Goal: Task Accomplishment & Management: Use online tool/utility

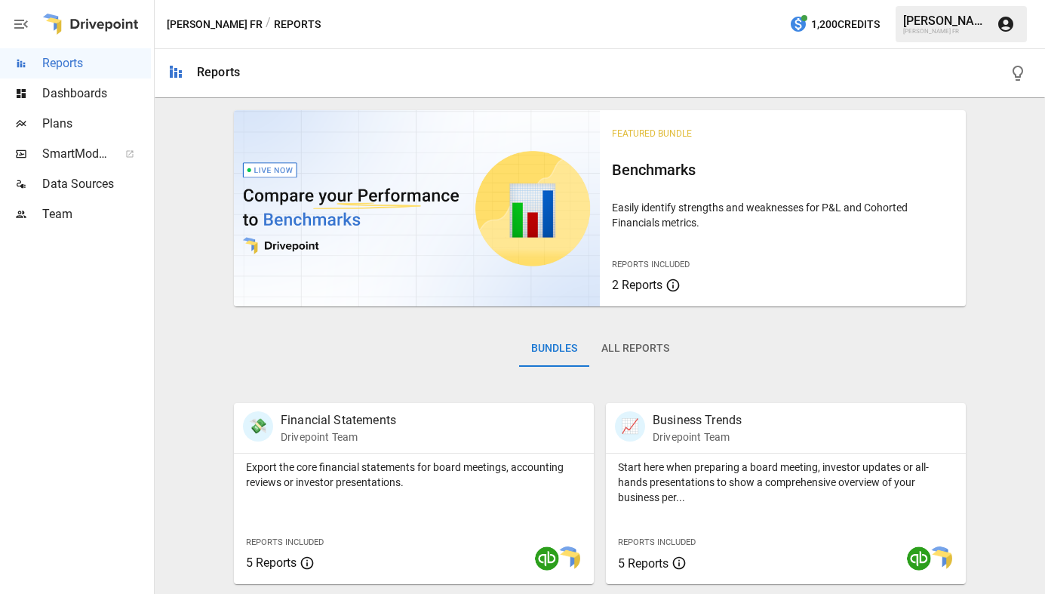
click at [55, 123] on span "Plans" at bounding box center [96, 124] width 109 height 18
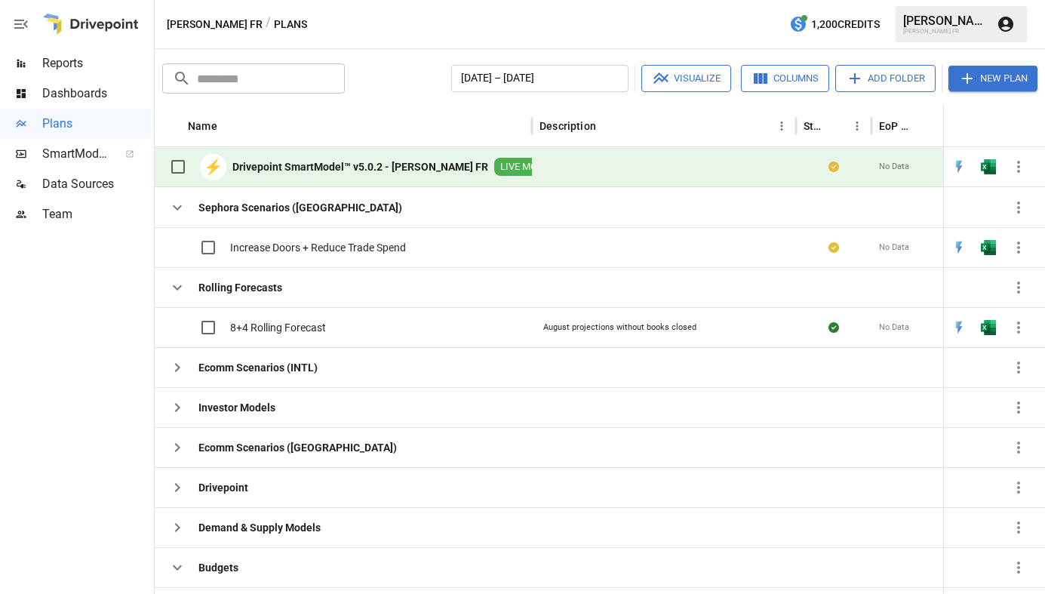
click at [261, 171] on b "Drivepoint SmartModel™ v5.0.2 - [PERSON_NAME] FR" at bounding box center [360, 166] width 256 height 15
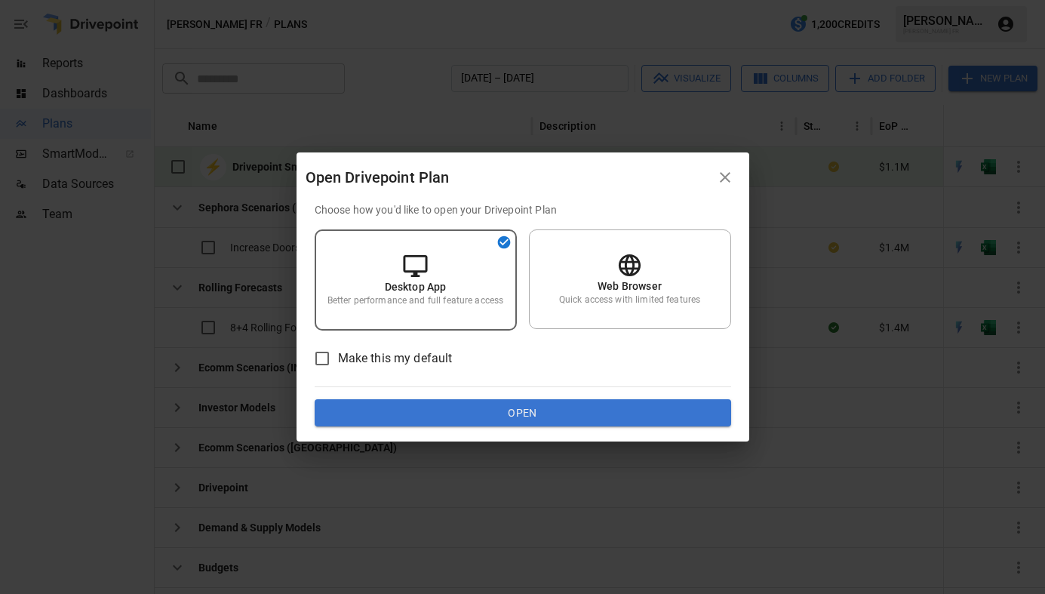
click at [470, 405] on button "Open" at bounding box center [523, 412] width 417 height 27
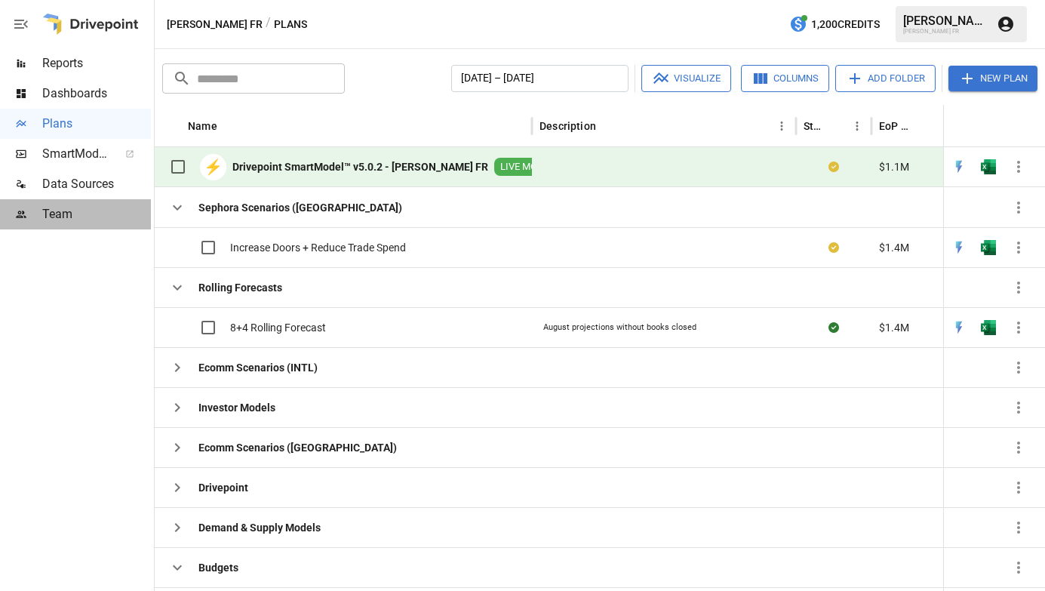
click at [51, 207] on span "Team" at bounding box center [96, 214] width 109 height 18
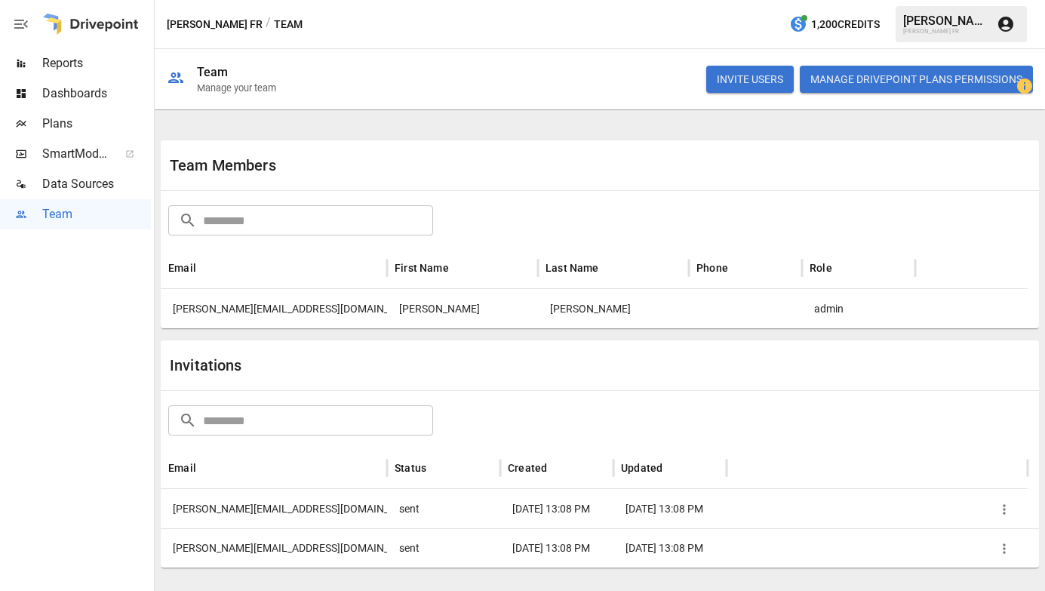
scroll to position [7, 0]
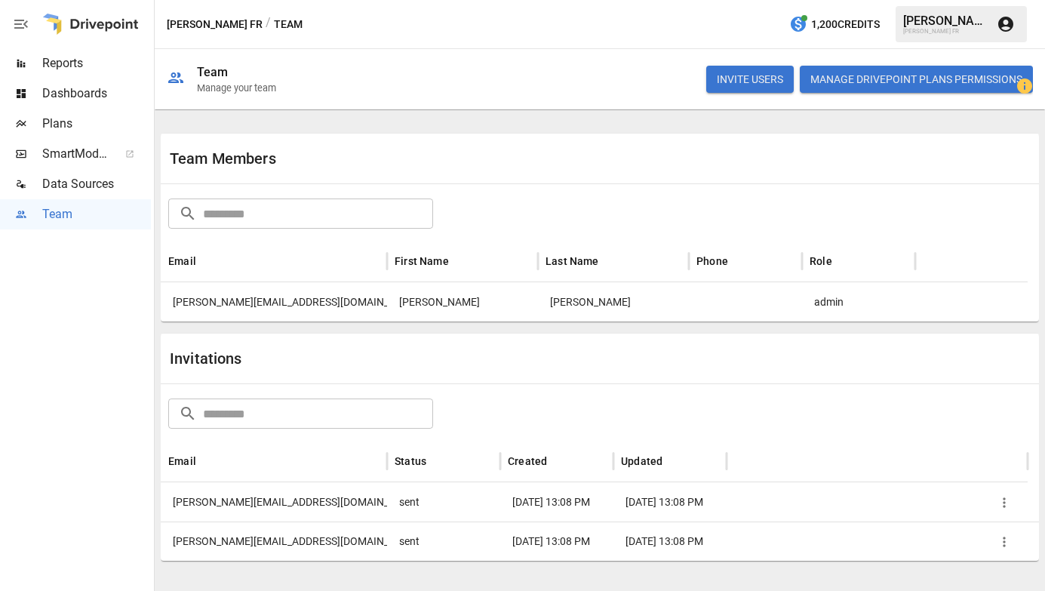
click at [56, 127] on span "Plans" at bounding box center [96, 124] width 109 height 18
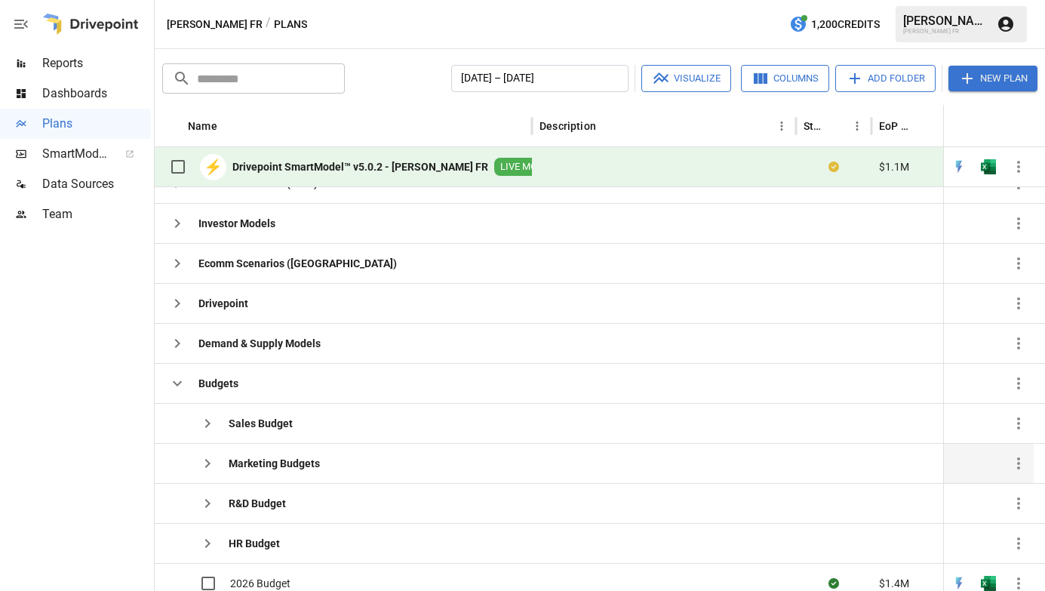
scroll to position [158, 0]
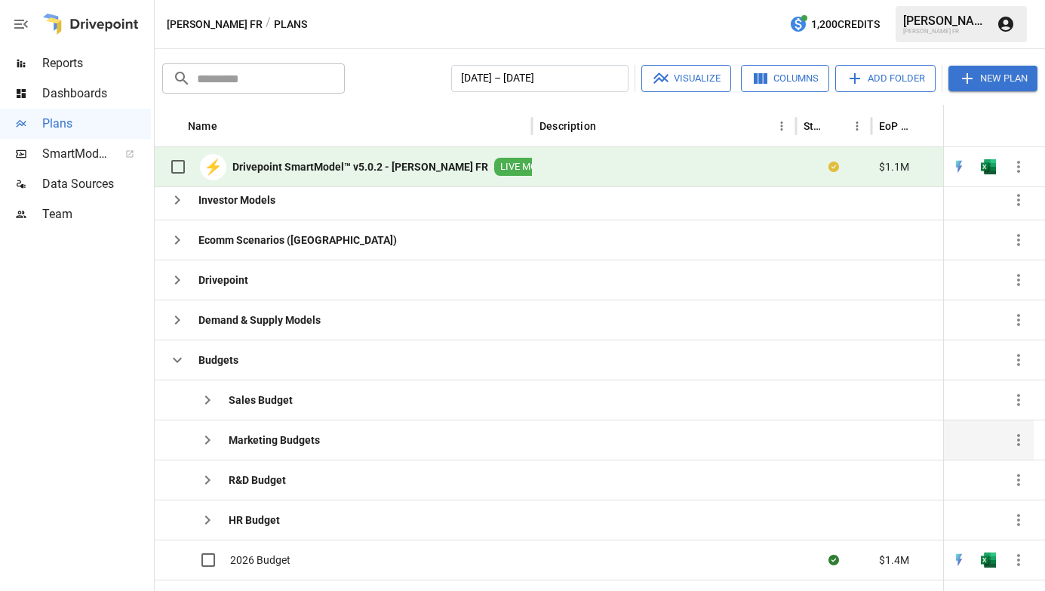
click at [412, 444] on div "Marketing Budgets" at bounding box center [343, 440] width 377 height 40
click at [1004, 77] on button "New Plan" at bounding box center [992, 79] width 89 height 26
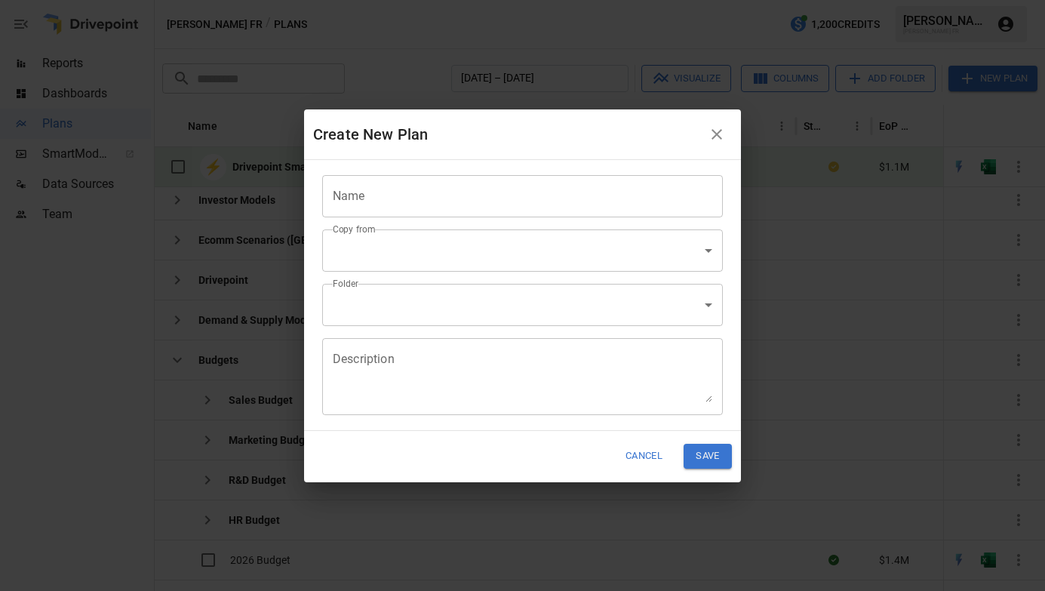
click at [582, 192] on input "Name" at bounding box center [522, 196] width 401 height 42
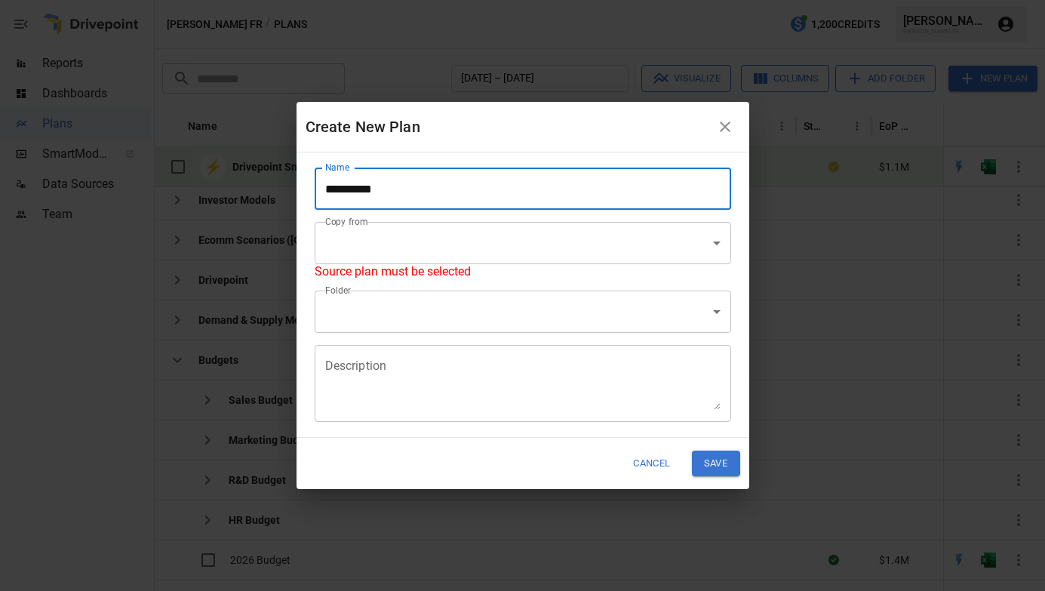
type input "*********"
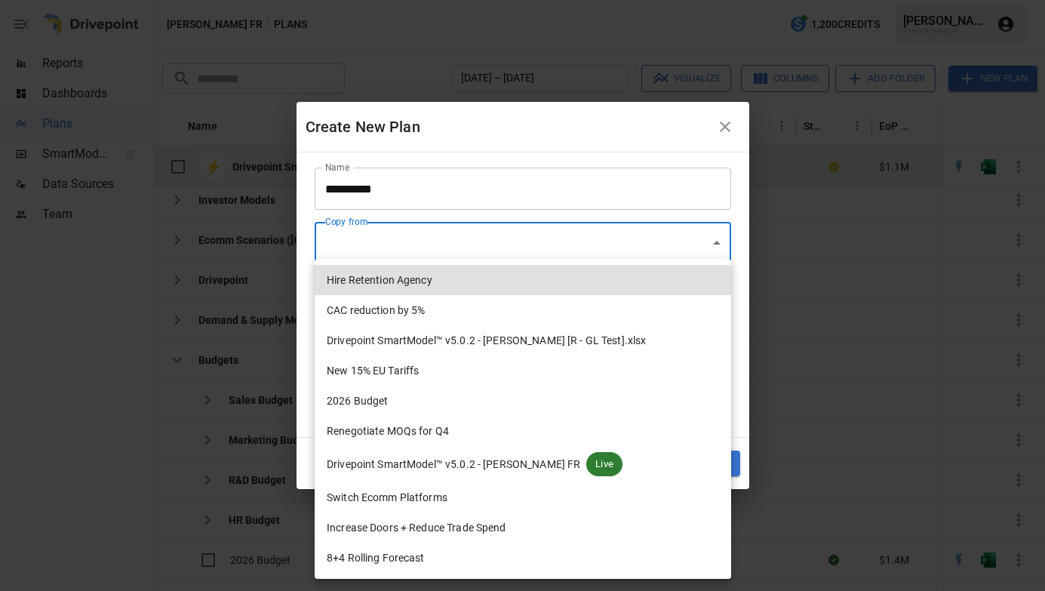
click at [521, 0] on body "Reports Dashboards Plans SmartModel ™ Data Sources Team [PERSON_NAME] FR / Plan…" at bounding box center [522, 0] width 1045 height 0
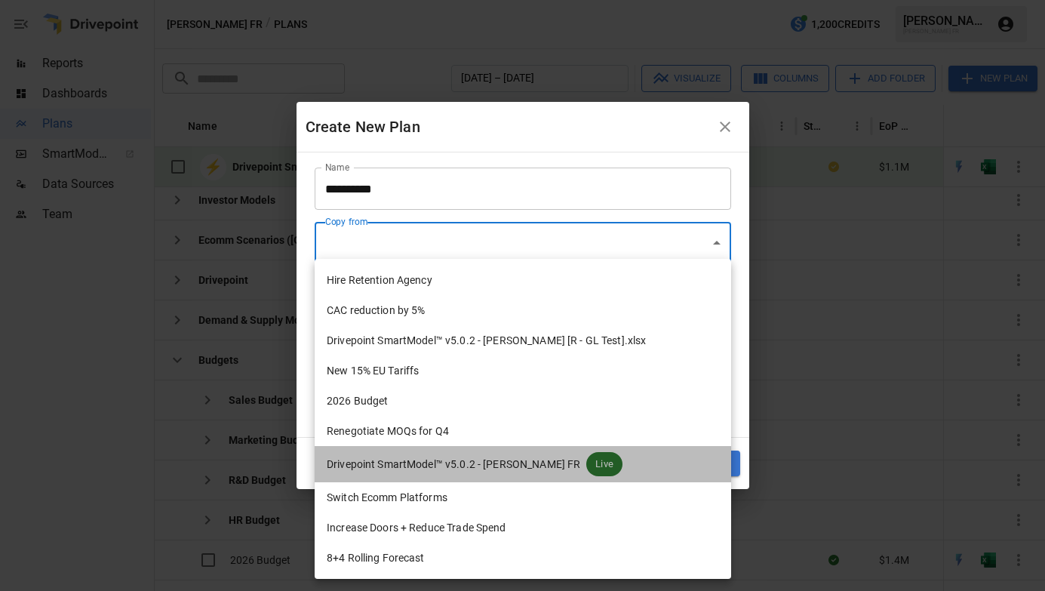
click at [504, 472] on li "Drivepoint SmartModel™ v5.0.2 - [PERSON_NAME] FR Live" at bounding box center [523, 464] width 417 height 36
type input "**********"
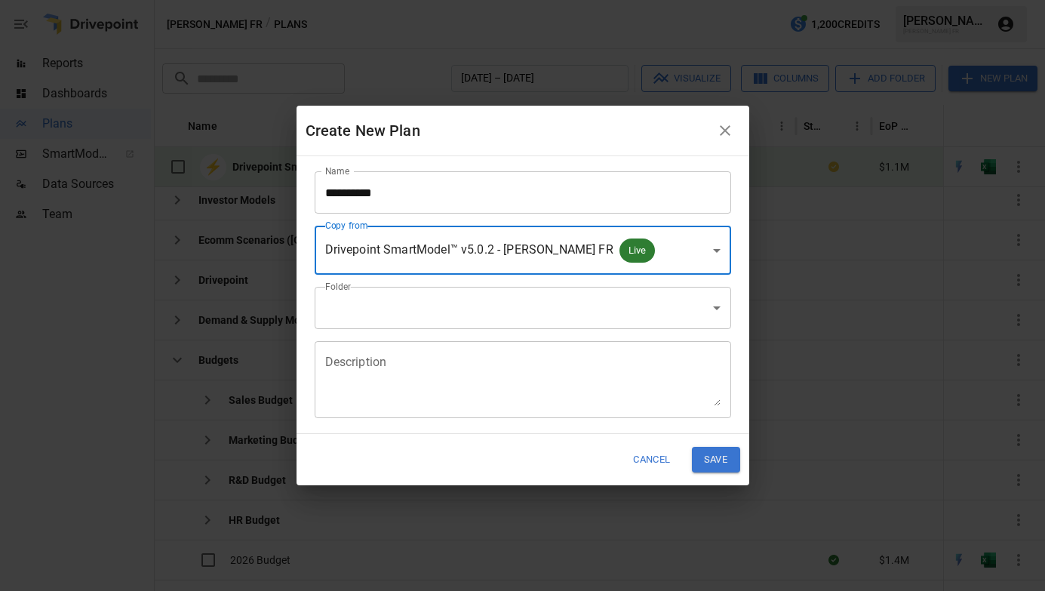
click at [404, 0] on body "**********" at bounding box center [522, 0] width 1045 height 0
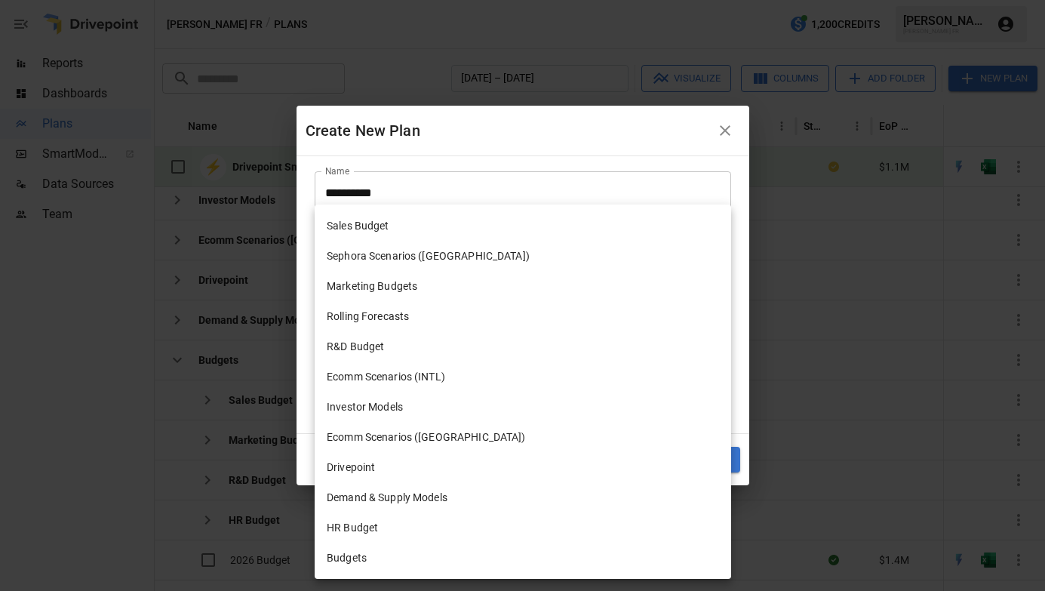
click at [590, 140] on div at bounding box center [522, 295] width 1045 height 591
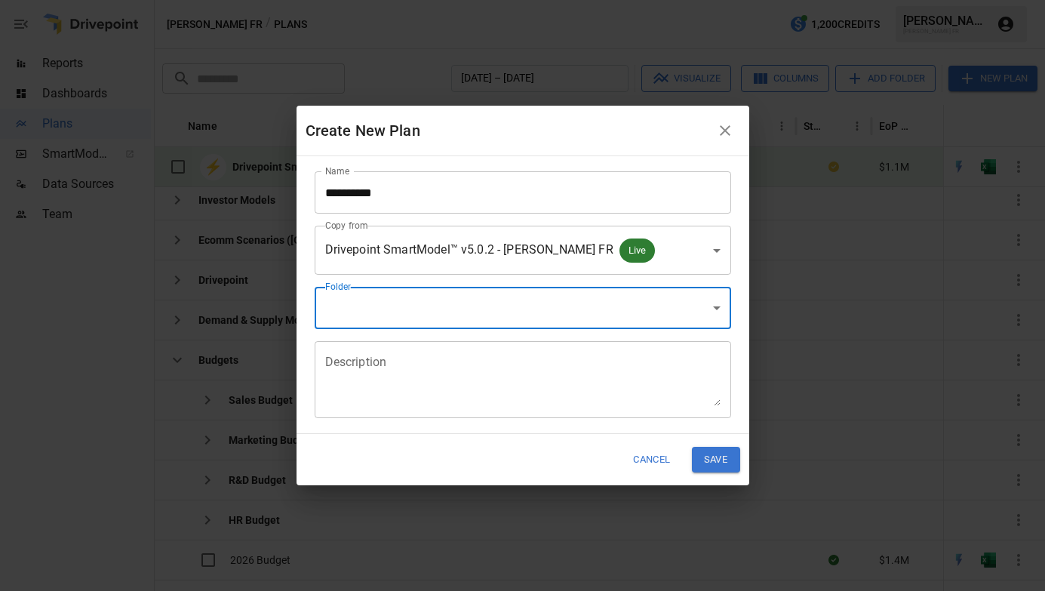
click at [709, 0] on body "**********" at bounding box center [522, 0] width 1045 height 0
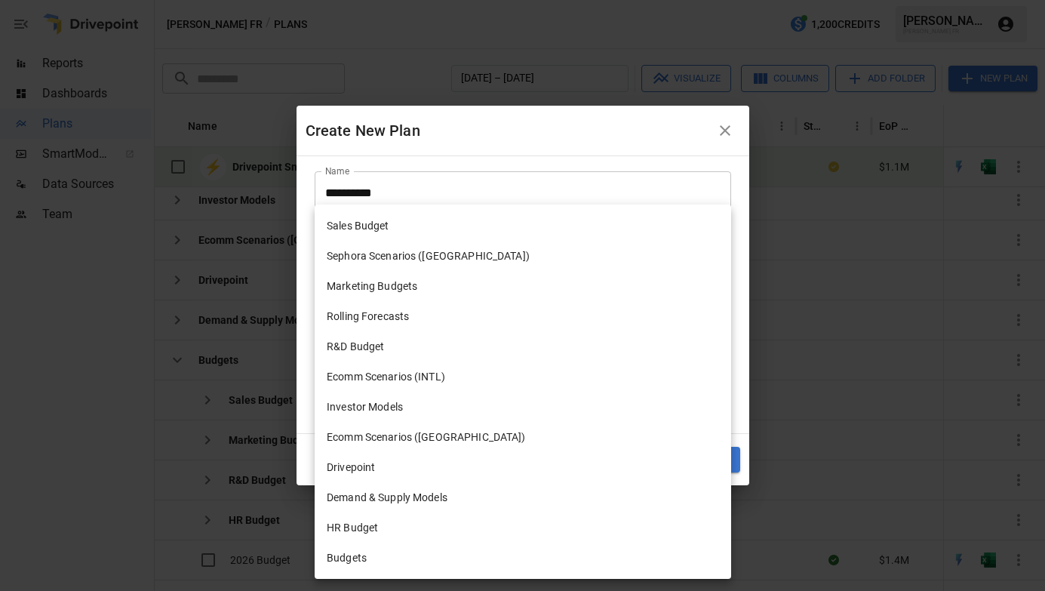
click at [619, 118] on div at bounding box center [522, 295] width 1045 height 591
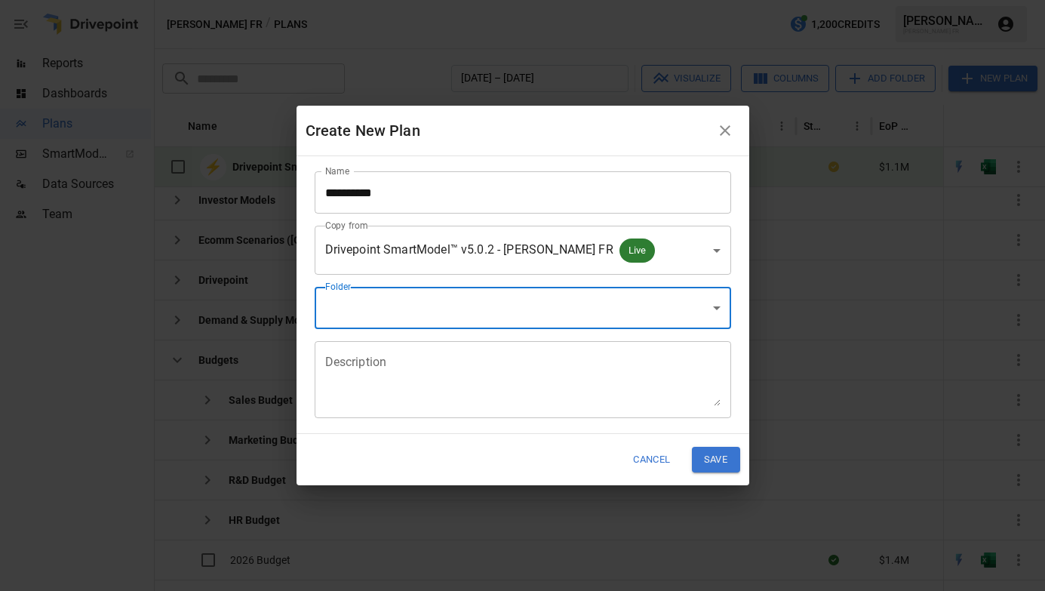
click at [657, 458] on button "Cancel" at bounding box center [651, 459] width 57 height 25
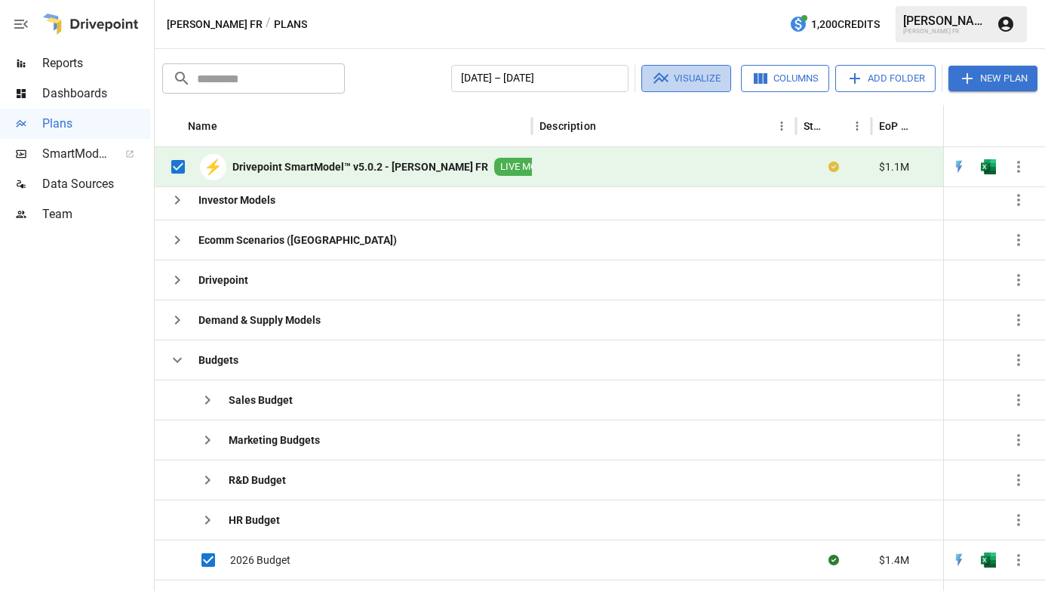
click at [709, 85] on button "Visualize" at bounding box center [686, 78] width 90 height 27
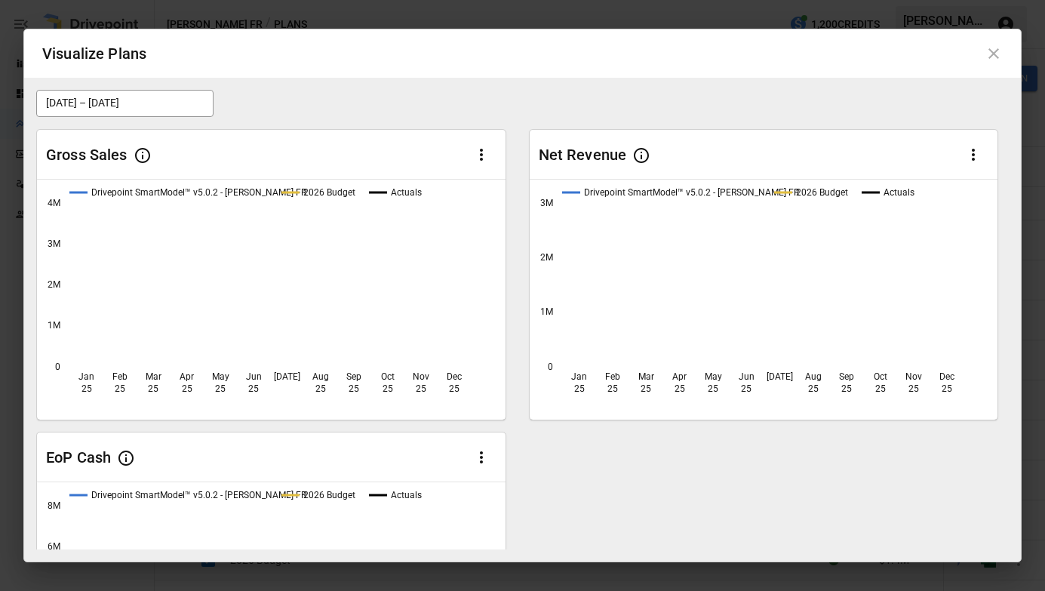
scroll to position [185, 0]
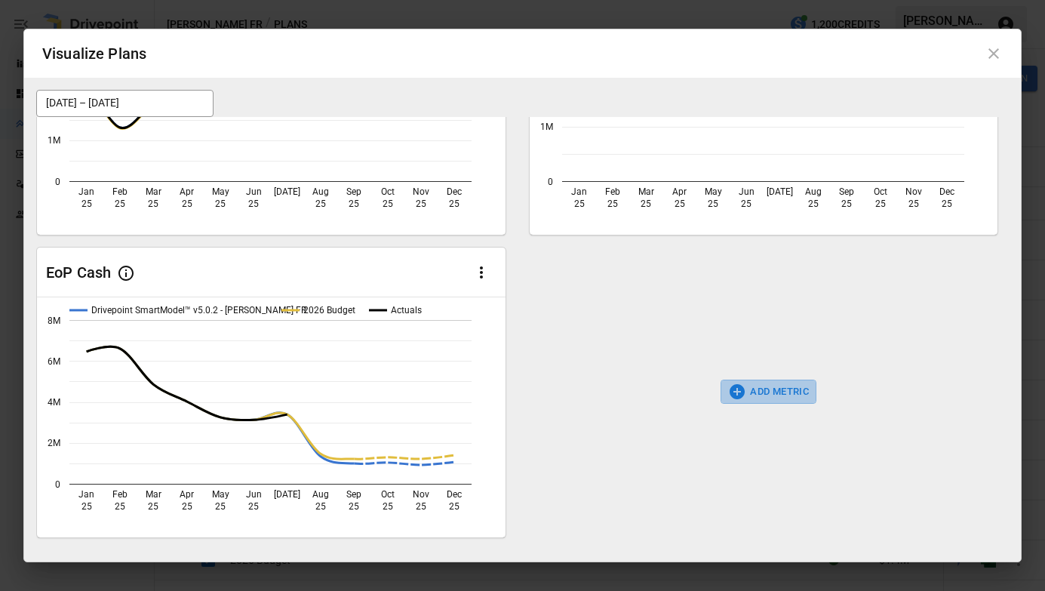
click at [773, 395] on button "ADD METRIC" at bounding box center [769, 392] width 96 height 24
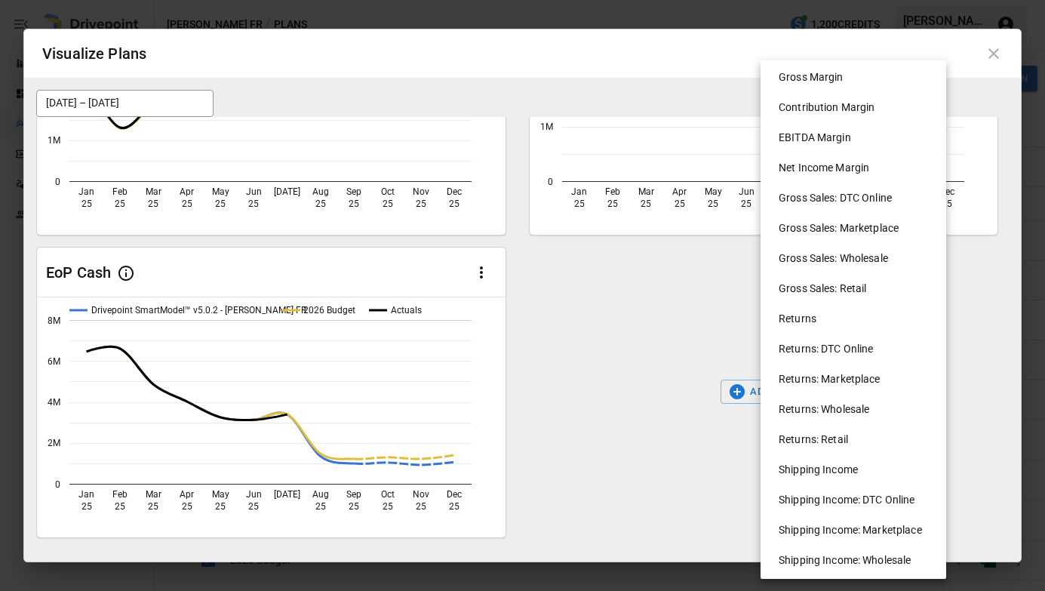
click at [840, 123] on li "EBITDA Margin" at bounding box center [860, 137] width 186 height 30
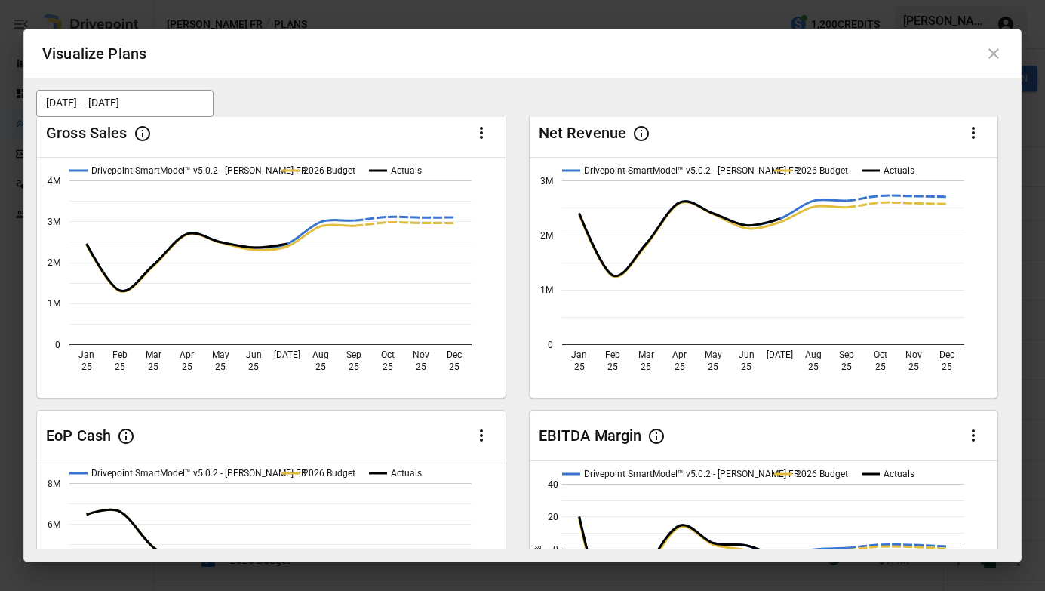
scroll to position [0, 0]
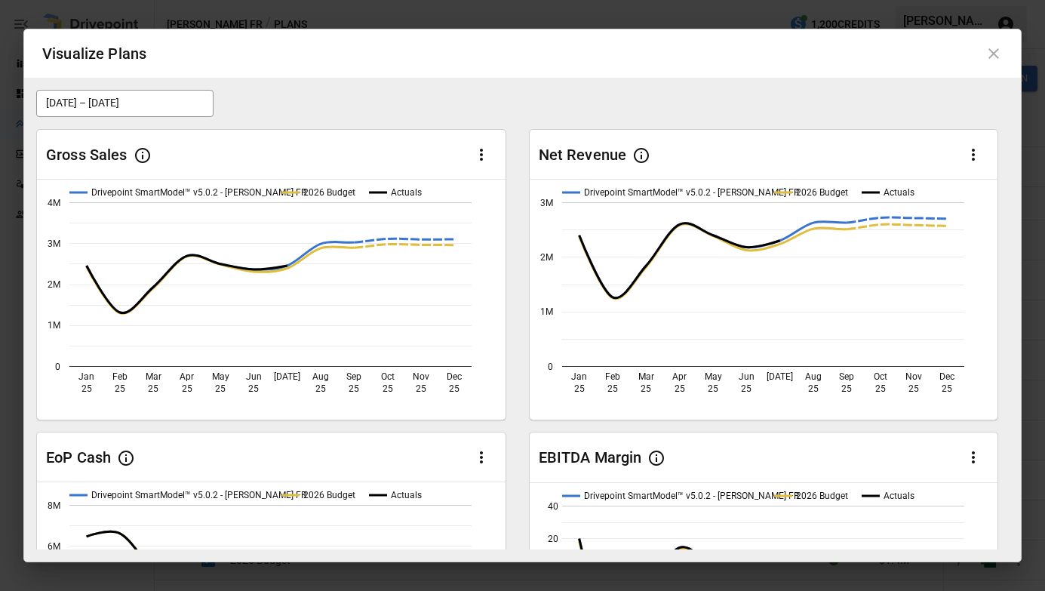
click at [993, 53] on icon at bounding box center [993, 53] width 11 height 11
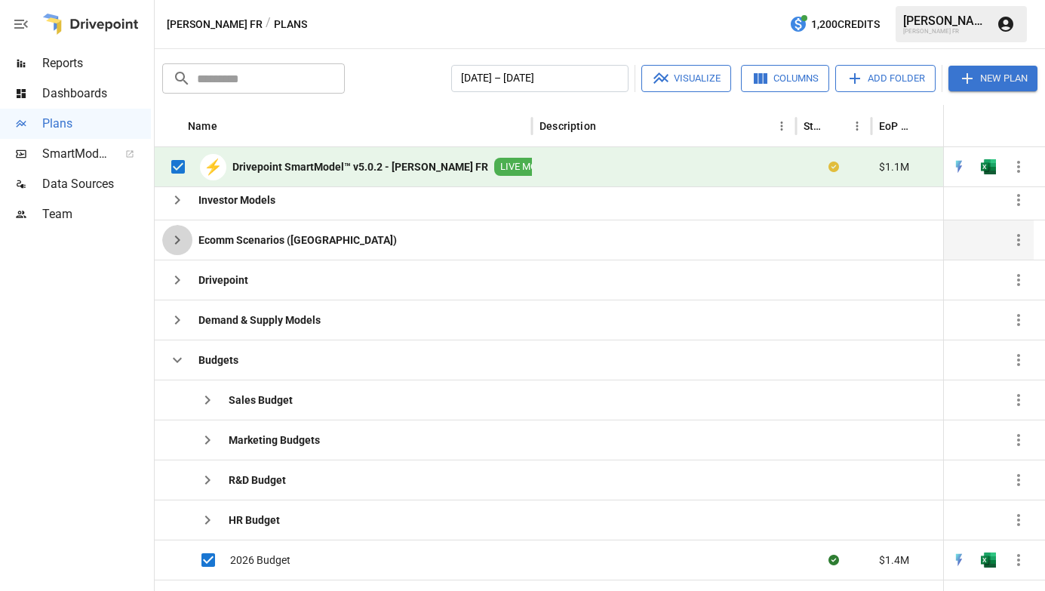
click at [179, 242] on icon "button" at bounding box center [177, 240] width 18 height 18
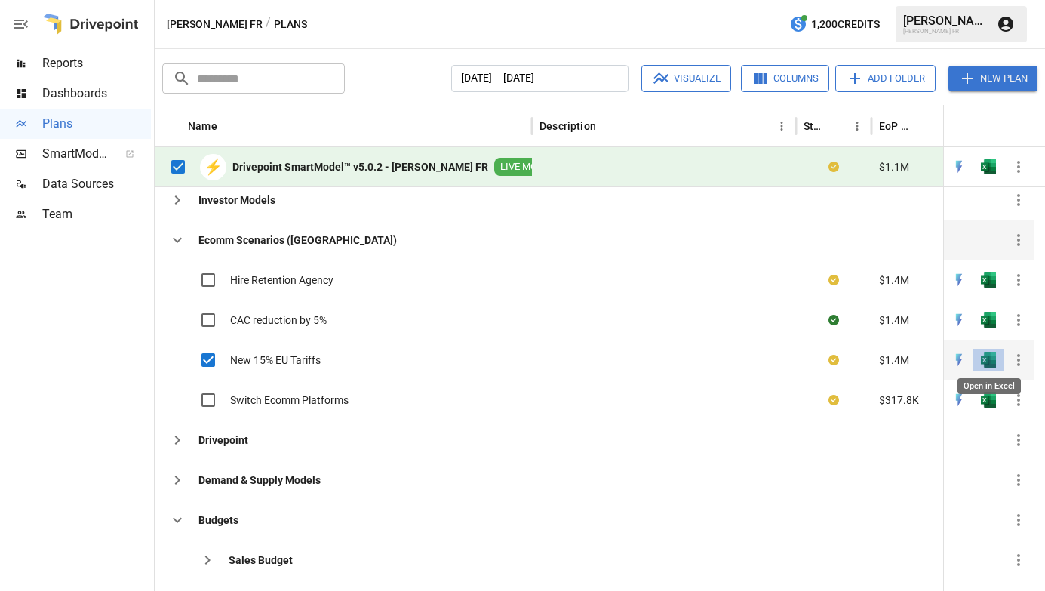
click at [986, 48] on img "Open in Excel" at bounding box center [988, 39] width 15 height 15
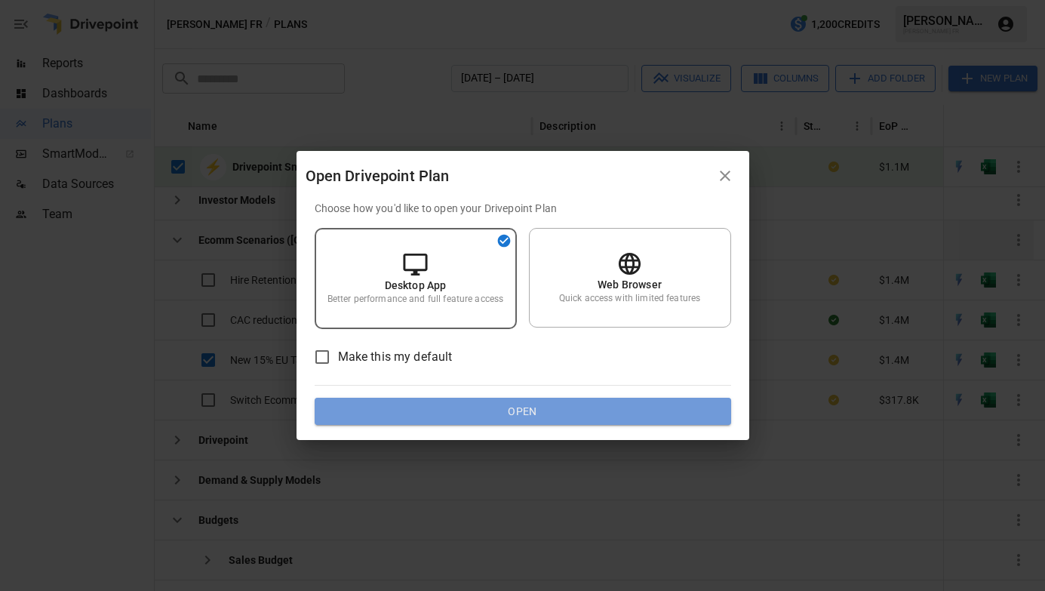
click at [477, 413] on button "Open" at bounding box center [523, 411] width 417 height 27
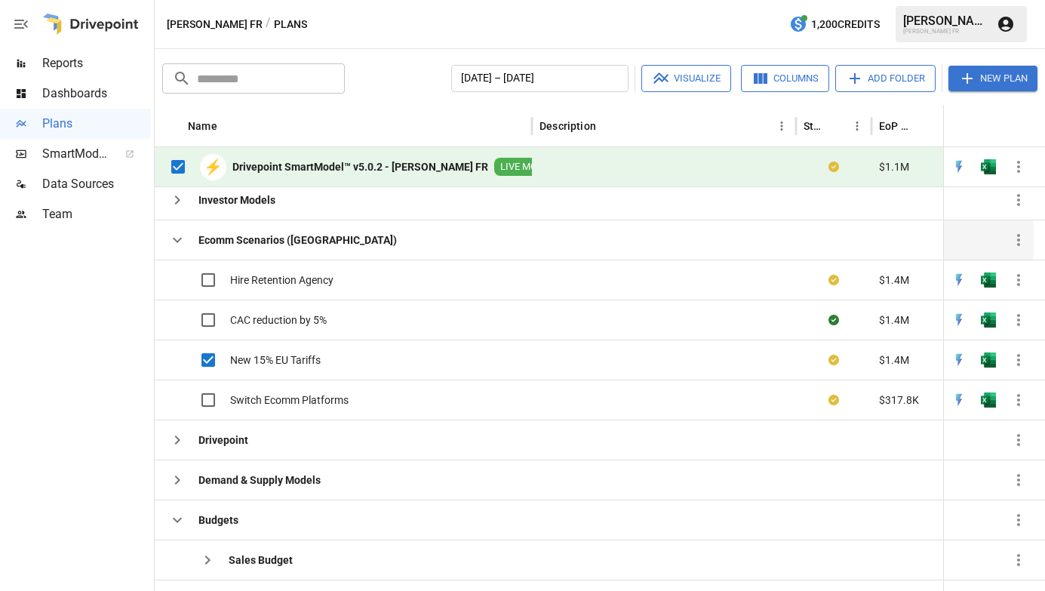
click at [993, 81] on button "New Plan" at bounding box center [992, 79] width 89 height 26
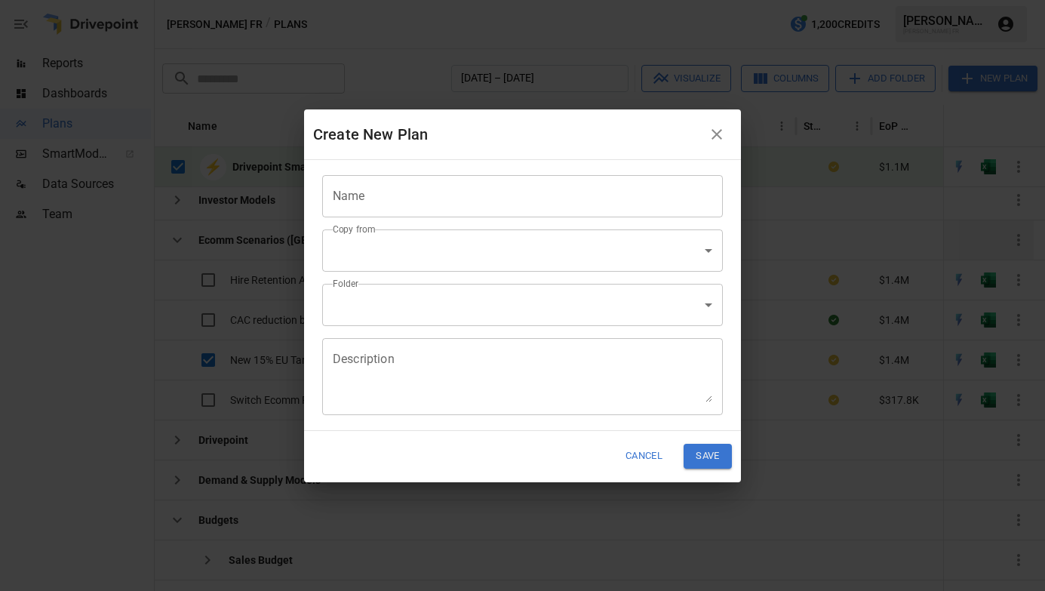
click at [505, 186] on input "Name" at bounding box center [522, 196] width 401 height 42
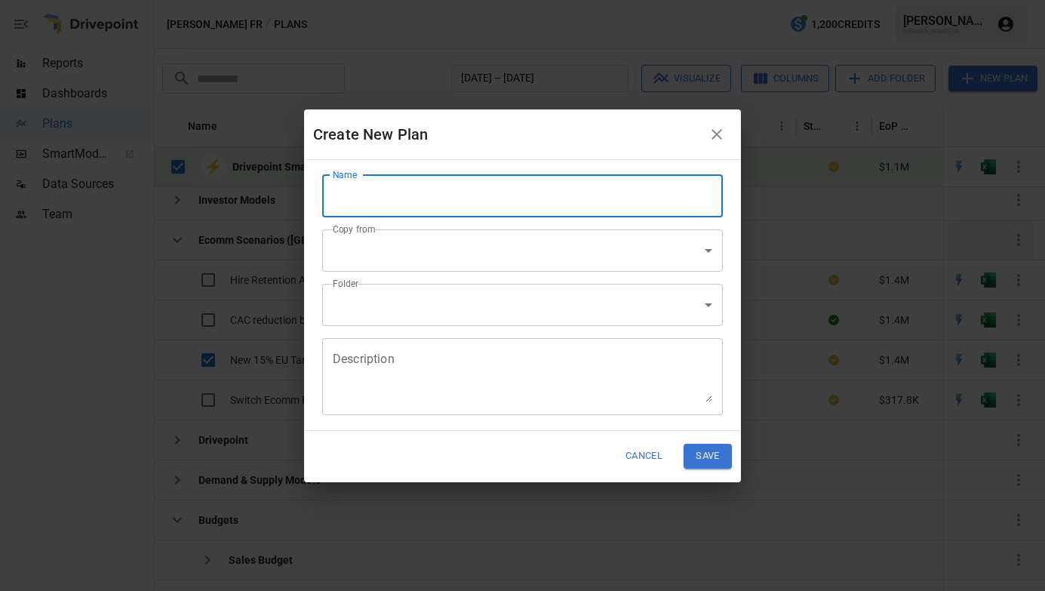
click at [505, 186] on input "Name" at bounding box center [522, 196] width 401 height 42
click at [626, 201] on input "Name" at bounding box center [522, 196] width 401 height 42
click at [715, 202] on input "Name" at bounding box center [522, 196] width 401 height 42
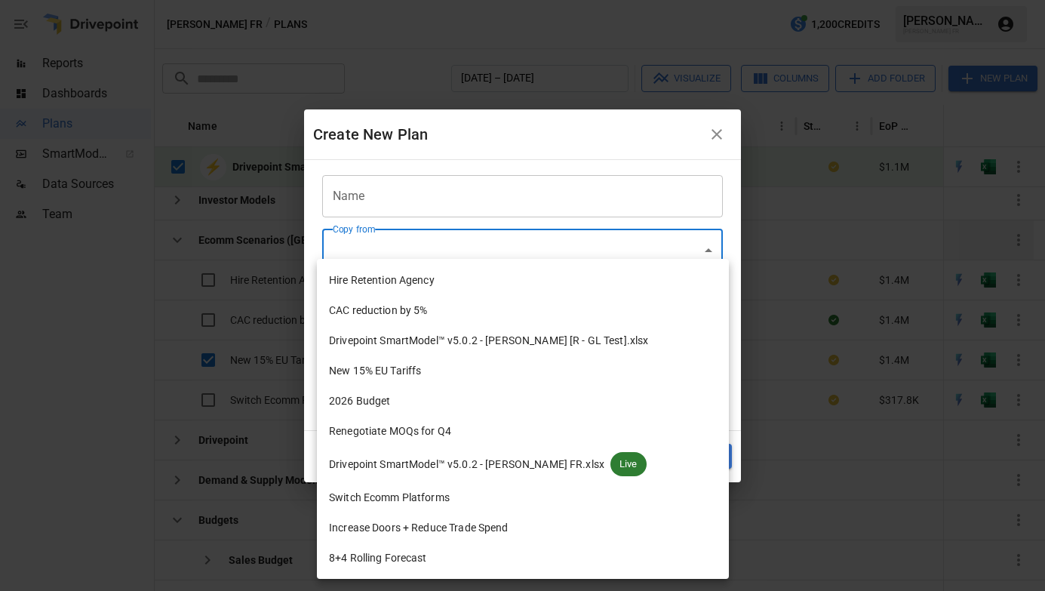
click at [701, 0] on body "Reports Dashboards Plans SmartModel ™ Data Sources Team [PERSON_NAME] FR / Plan…" at bounding box center [522, 0] width 1045 height 0
click at [659, 233] on div at bounding box center [522, 295] width 1045 height 591
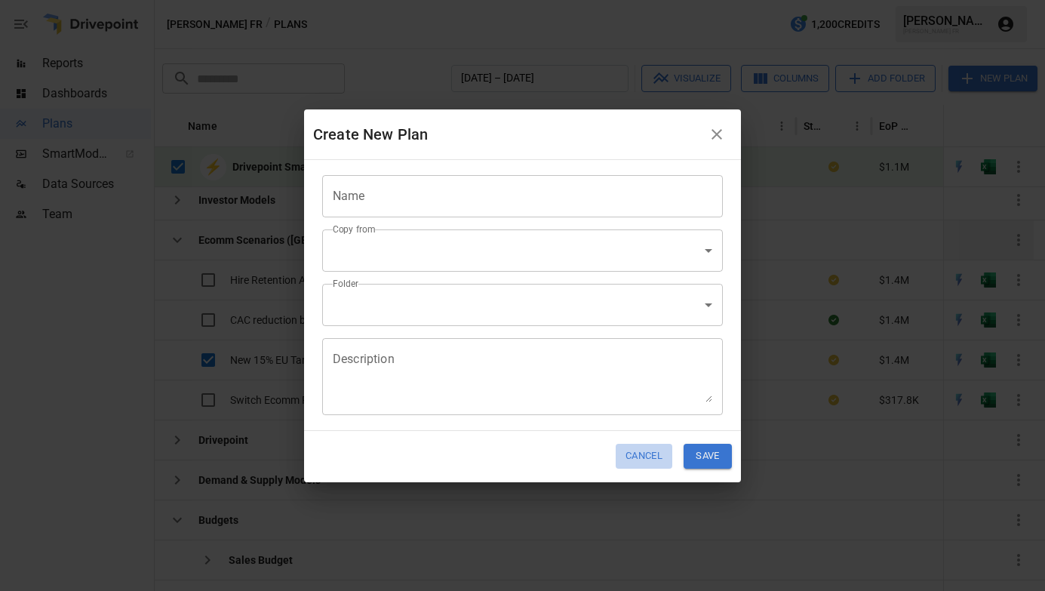
click at [646, 460] on button "Cancel" at bounding box center [644, 456] width 57 height 25
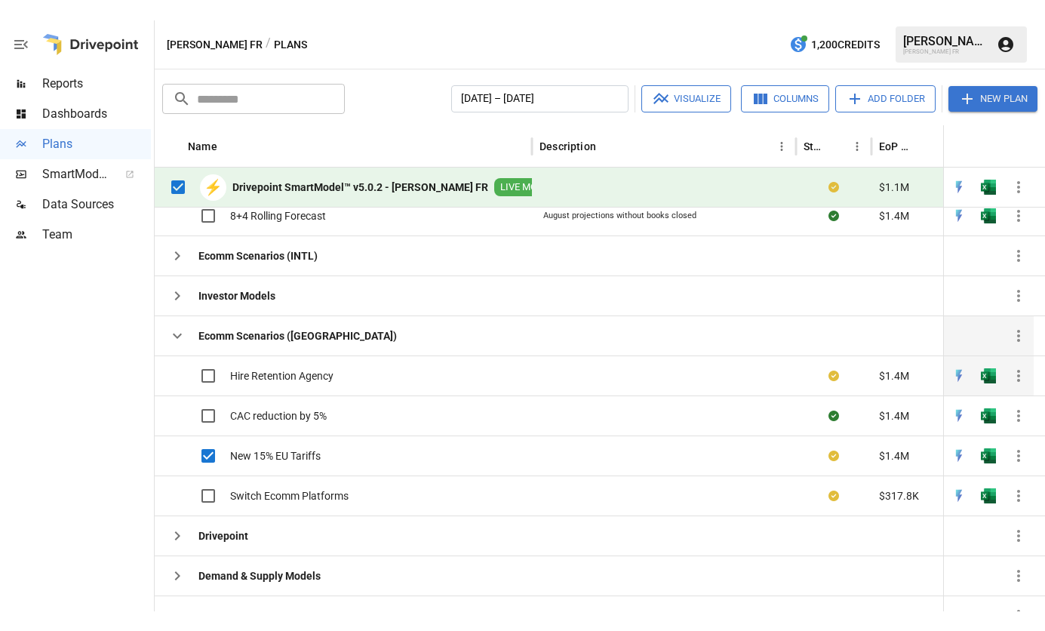
scroll to position [106, 0]
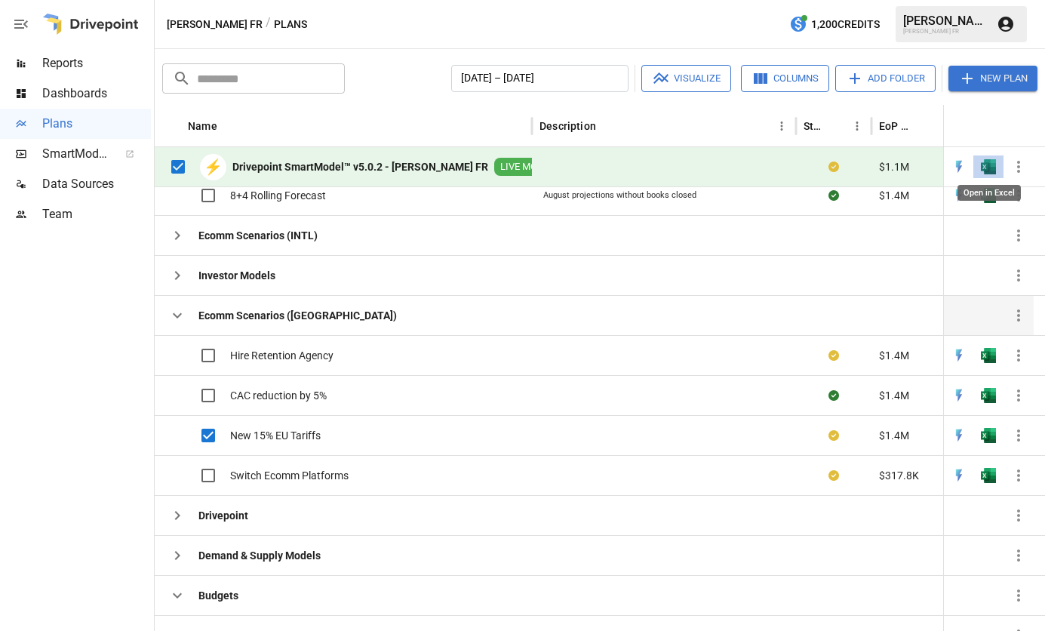
click at [986, 164] on img "Open in Excel" at bounding box center [988, 166] width 15 height 15
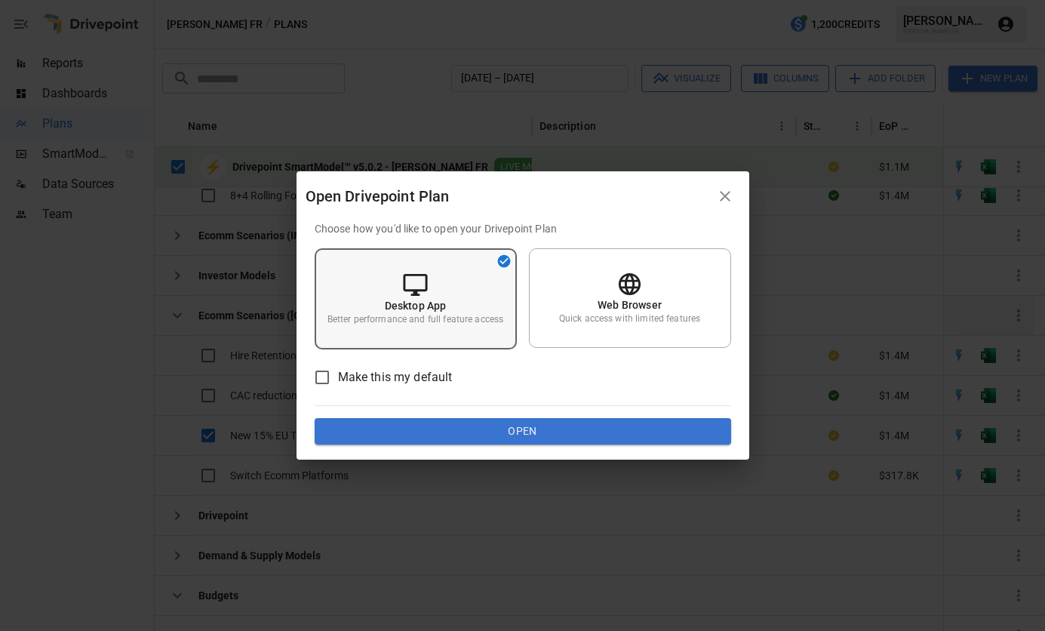
click at [421, 318] on p "Better performance and full feature access" at bounding box center [415, 319] width 176 height 13
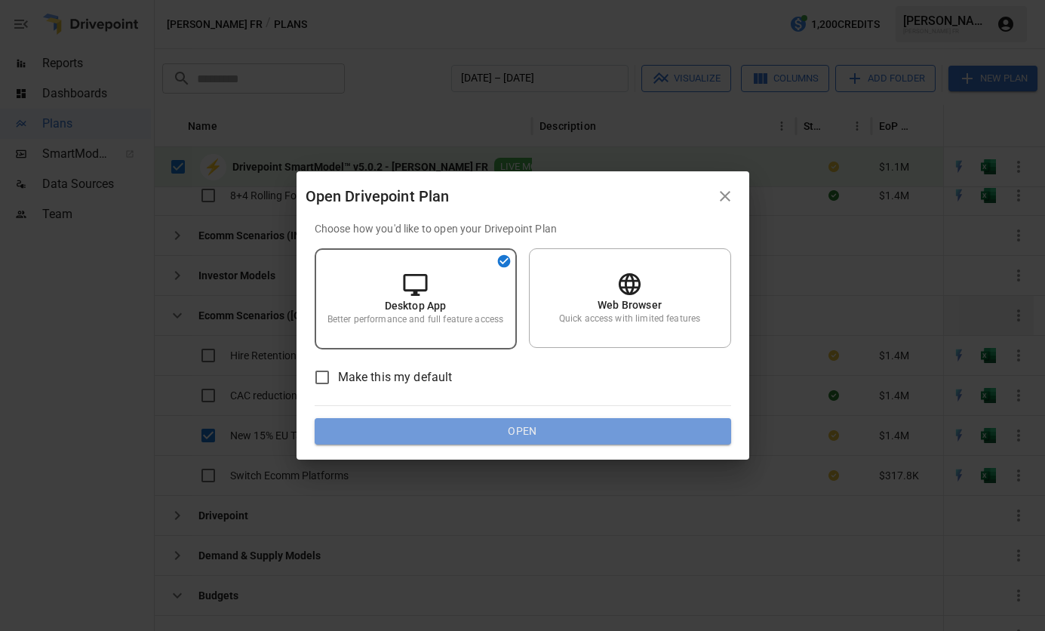
click at [506, 432] on button "Open" at bounding box center [523, 431] width 417 height 27
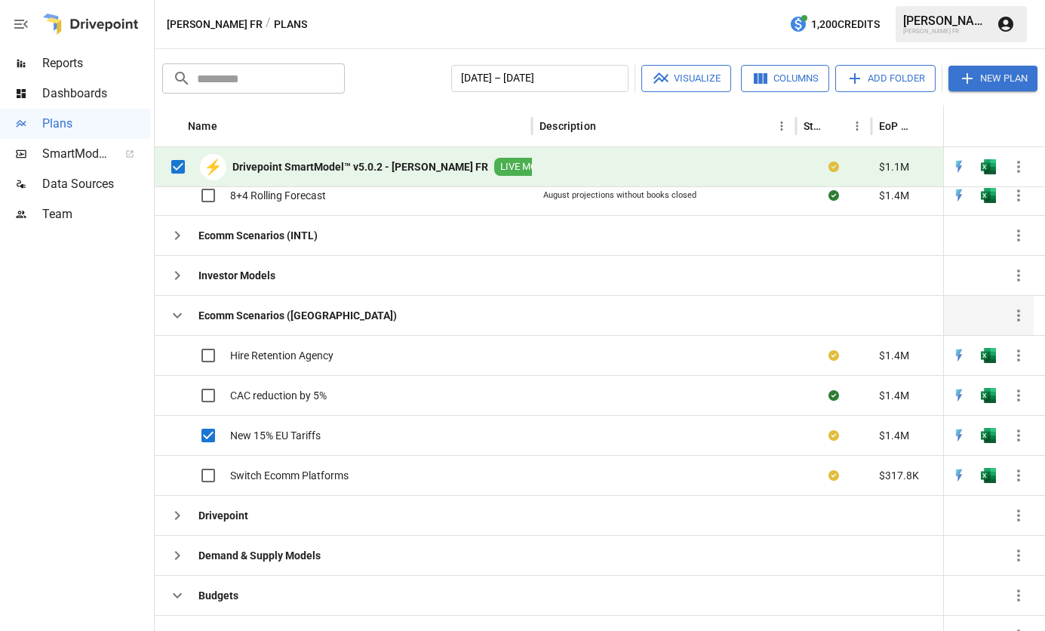
click at [992, 171] on img "Open in Excel" at bounding box center [988, 166] width 15 height 15
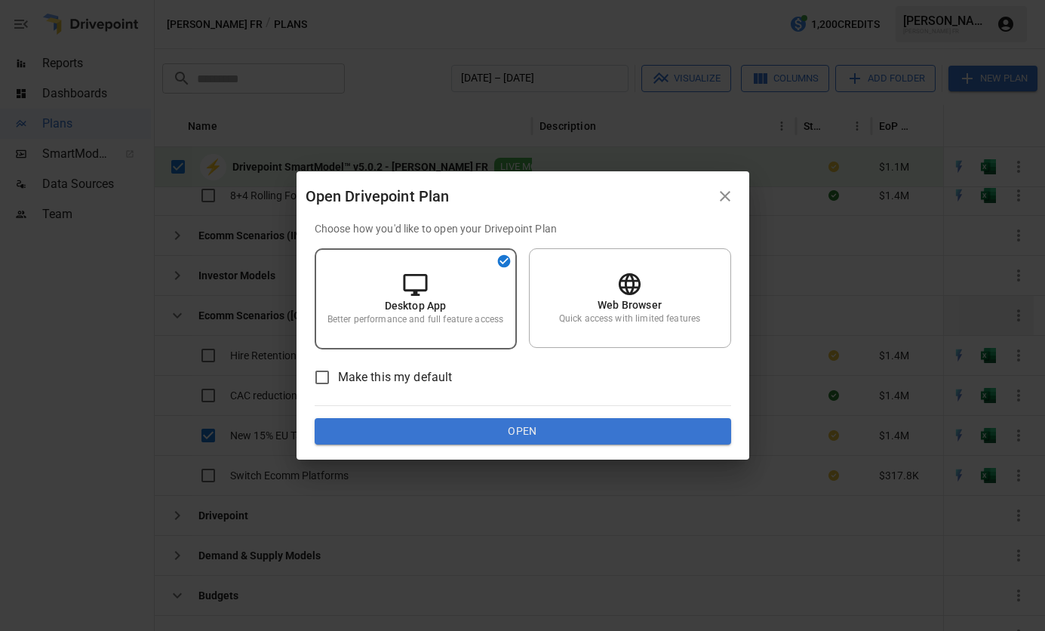
click at [509, 438] on button "Open" at bounding box center [523, 431] width 417 height 27
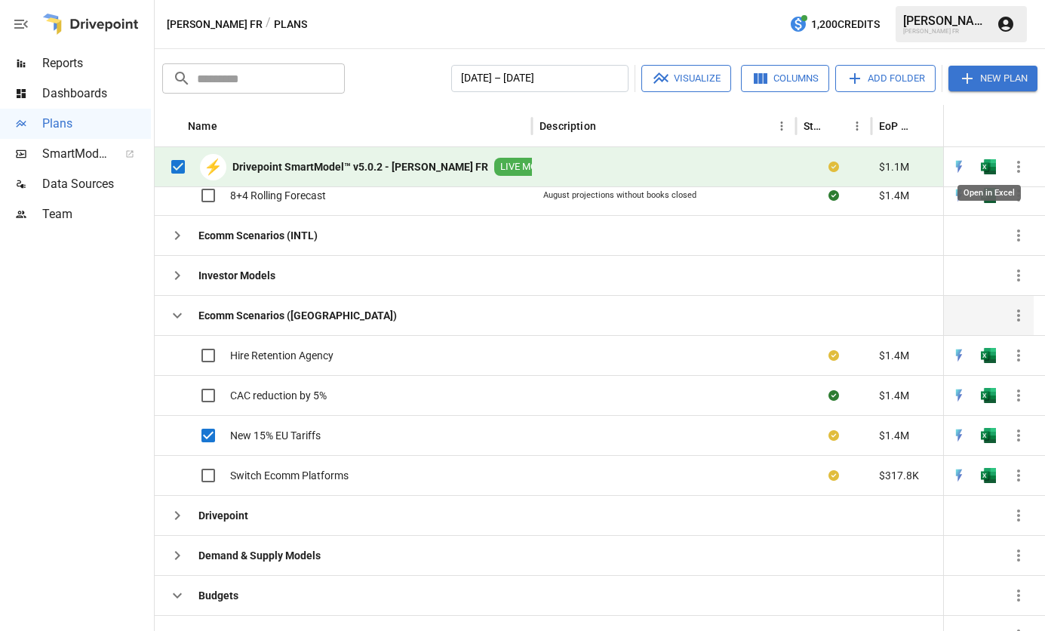
click at [993, 170] on img "Open in Excel" at bounding box center [988, 166] width 15 height 15
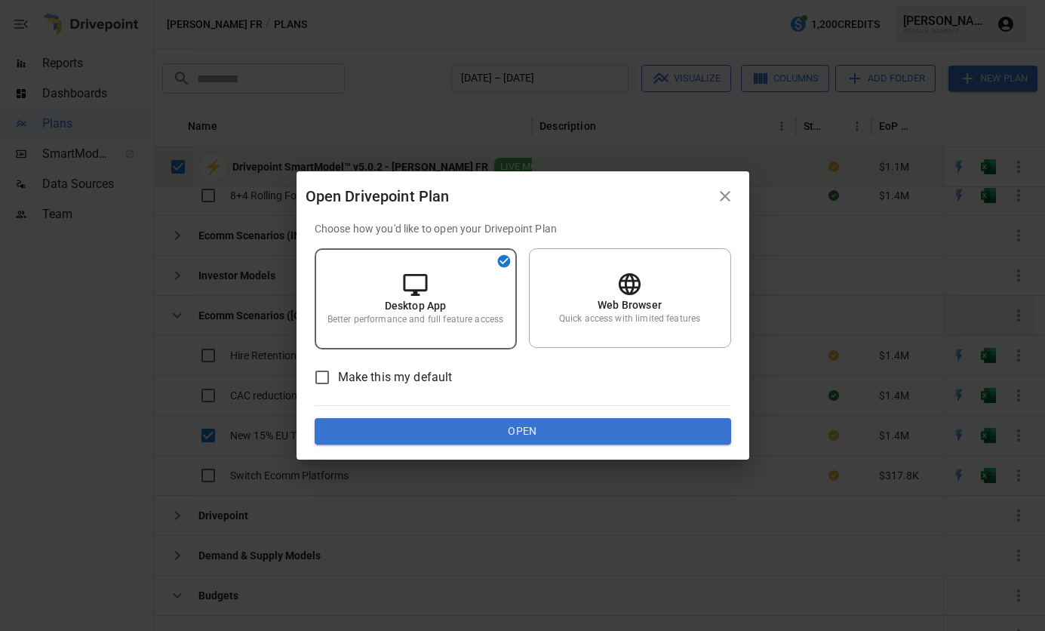
click at [580, 431] on button "Open" at bounding box center [523, 431] width 417 height 27
